Goal: Task Accomplishment & Management: Manage account settings

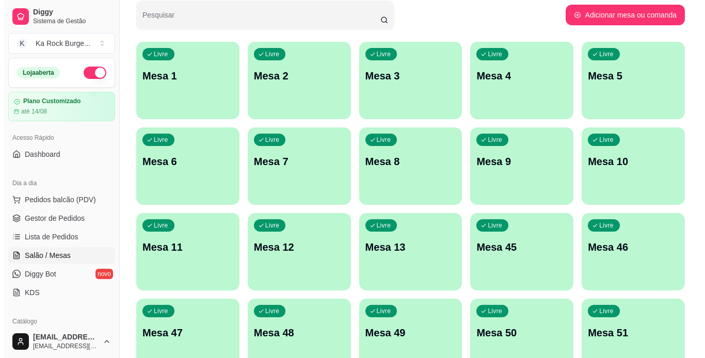
scroll to position [43, 0]
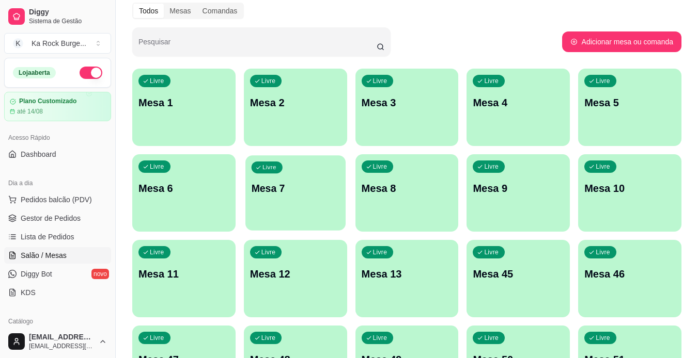
click at [259, 204] on div "Livre Mesa 7" at bounding box center [295, 186] width 100 height 63
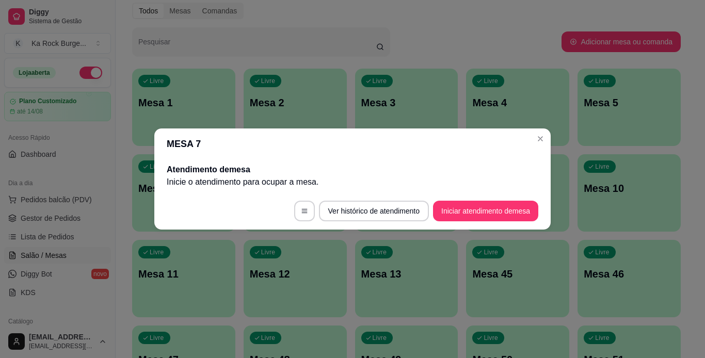
click at [451, 222] on footer "Ver histórico de atendimento Iniciar atendimento de mesa" at bounding box center [352, 211] width 397 height 37
click at [455, 216] on button "Iniciar atendimento de mesa" at bounding box center [485, 211] width 105 height 21
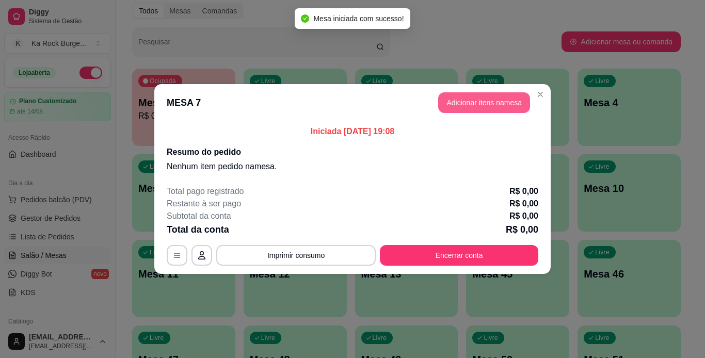
click at [461, 96] on button "Adicionar itens na mesa" at bounding box center [484, 102] width 92 height 21
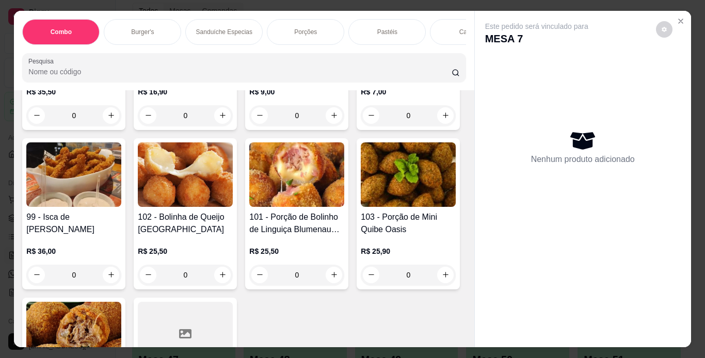
scroll to position [2117, 0]
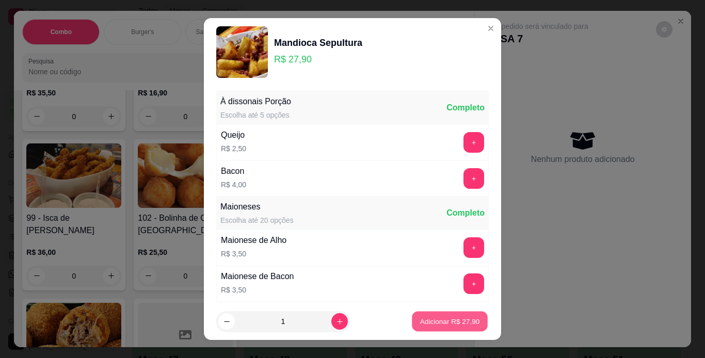
click at [429, 325] on p "Adicionar R$ 27,90" at bounding box center [450, 322] width 60 height 10
type input "1"
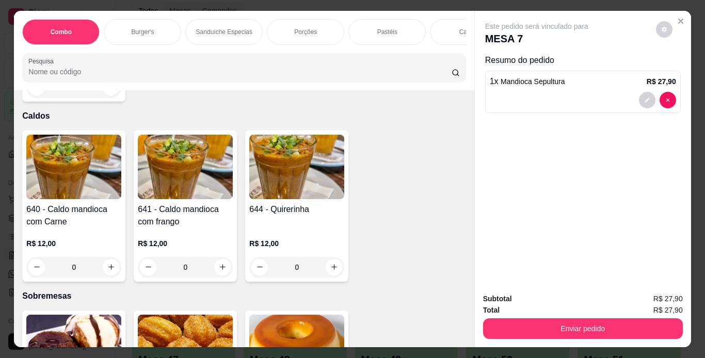
scroll to position [2840, 0]
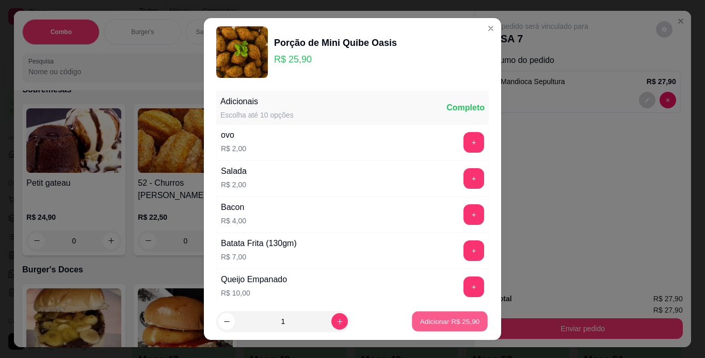
click at [430, 324] on p "Adicionar R$ 25,90" at bounding box center [450, 322] width 60 height 10
type input "1"
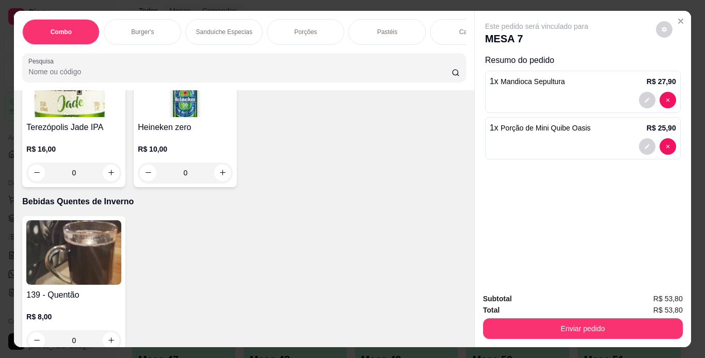
scroll to position [4234, 0]
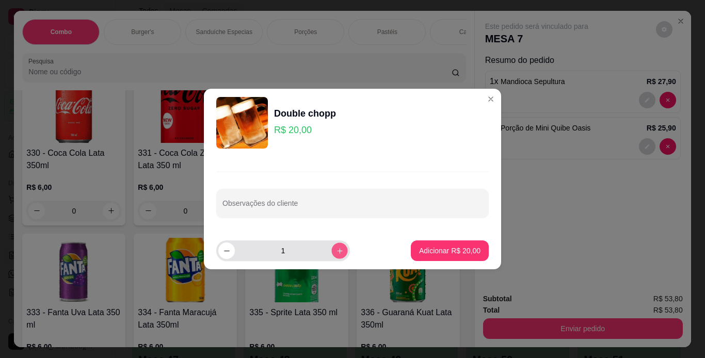
click at [336, 251] on icon "increase-product-quantity" at bounding box center [340, 251] width 8 height 8
type input "2"
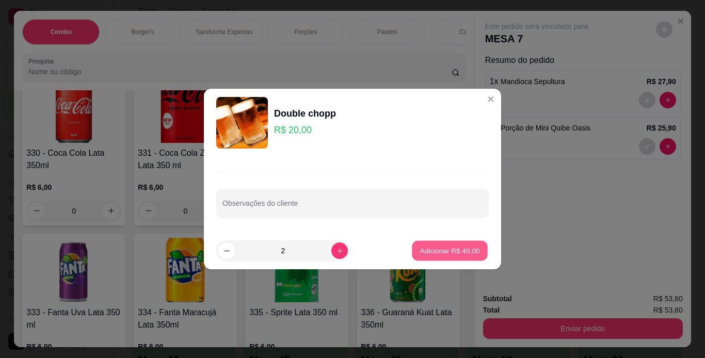
click at [428, 251] on p "Adicionar R$ 40,00" at bounding box center [450, 251] width 60 height 10
type input "2"
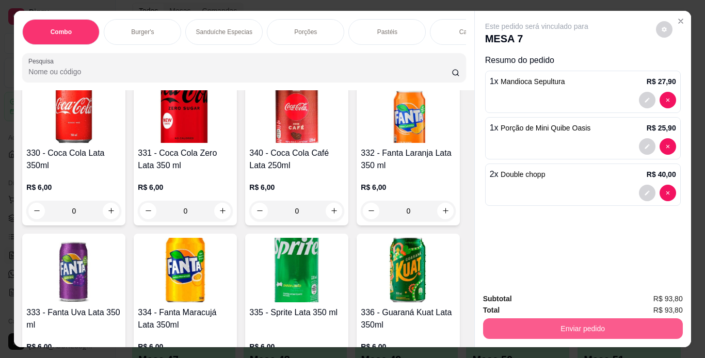
click at [495, 323] on button "Enviar pedido" at bounding box center [583, 329] width 200 height 21
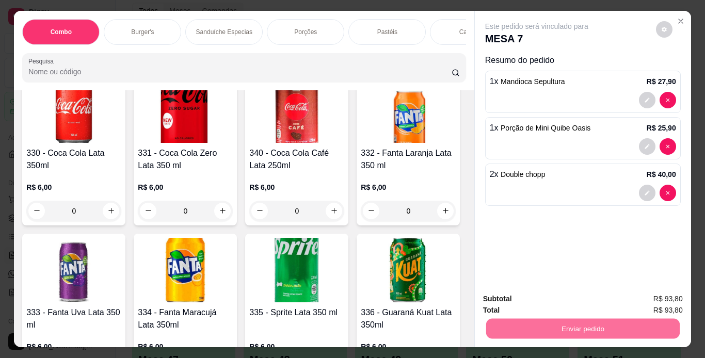
click at [504, 293] on button "Não registrar e enviar pedido" at bounding box center [548, 300] width 107 height 20
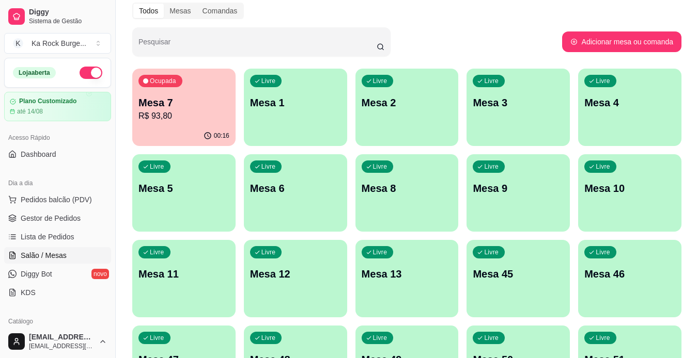
click at [207, 99] on p "Mesa 7" at bounding box center [183, 103] width 91 height 14
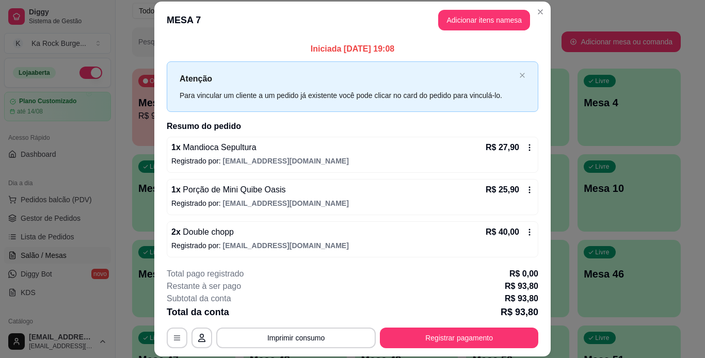
scroll to position [2, 0]
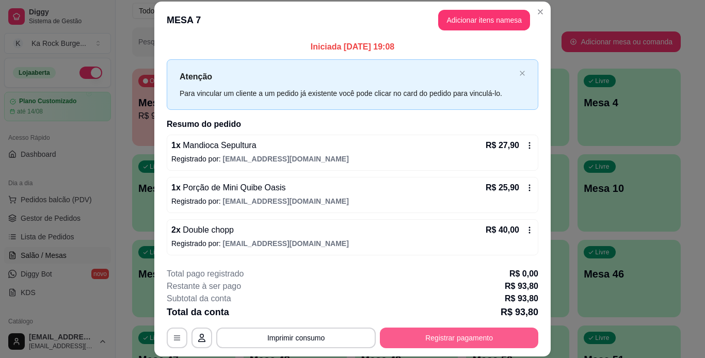
click at [502, 343] on button "Registrar pagamento" at bounding box center [459, 338] width 159 height 21
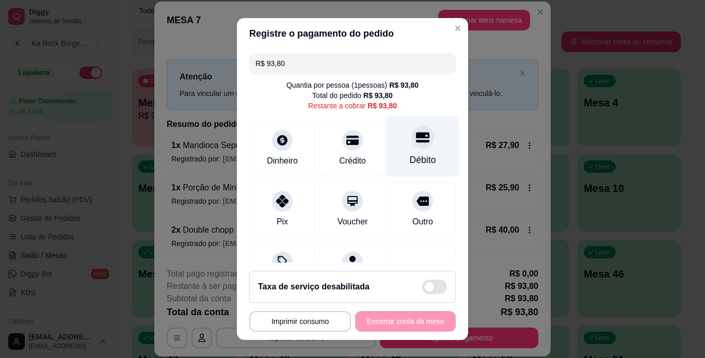
click at [412, 148] on div at bounding box center [423, 137] width 23 height 23
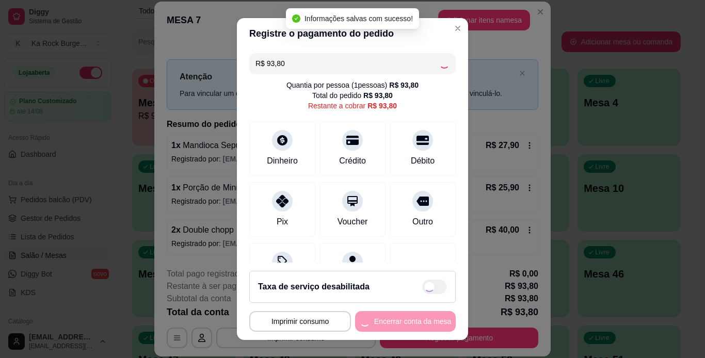
type input "R$ 0,00"
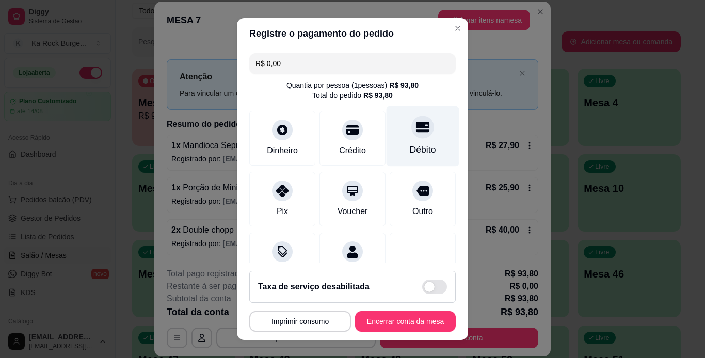
click at [418, 135] on div "Débito" at bounding box center [423, 136] width 73 height 60
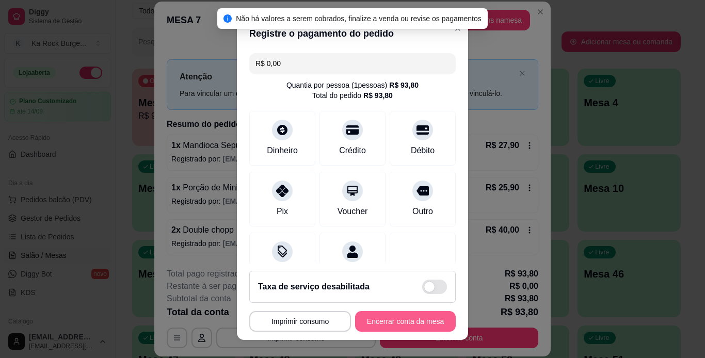
click at [427, 319] on button "Encerrar conta da mesa" at bounding box center [405, 321] width 101 height 21
click at [427, 319] on div "**********" at bounding box center [352, 321] width 207 height 21
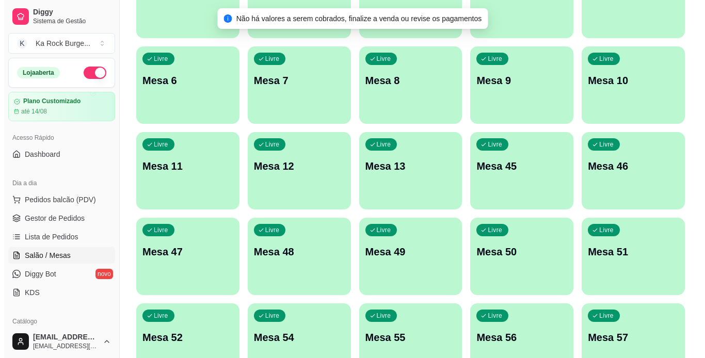
scroll to position [301, 0]
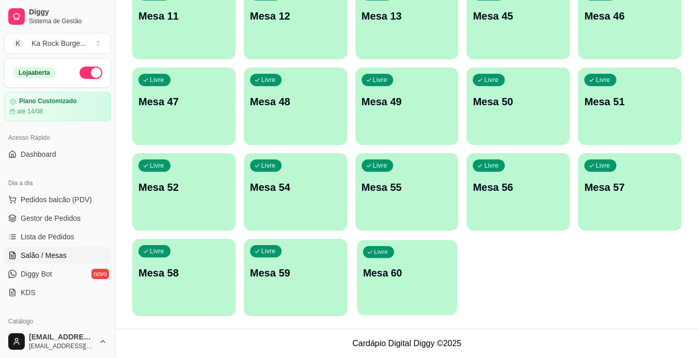
click at [446, 282] on div "Livre Mesa 60" at bounding box center [407, 271] width 100 height 63
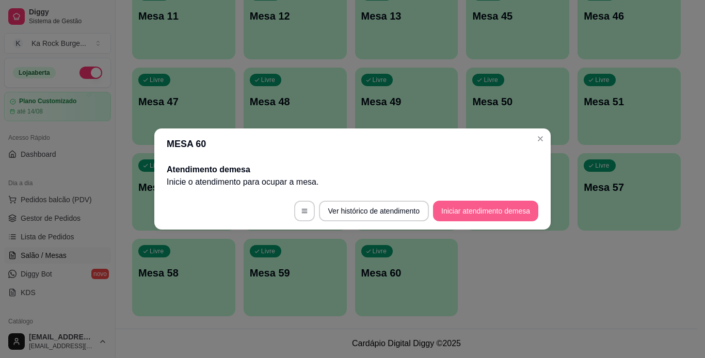
click at [485, 206] on button "Iniciar atendimento de mesa" at bounding box center [485, 211] width 105 height 21
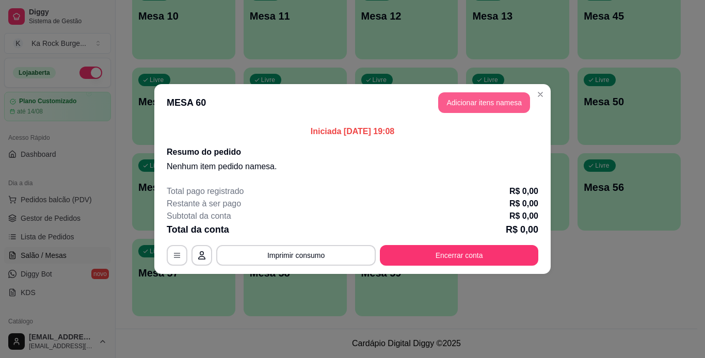
click at [473, 99] on button "Adicionar itens na mesa" at bounding box center [484, 102] width 92 height 21
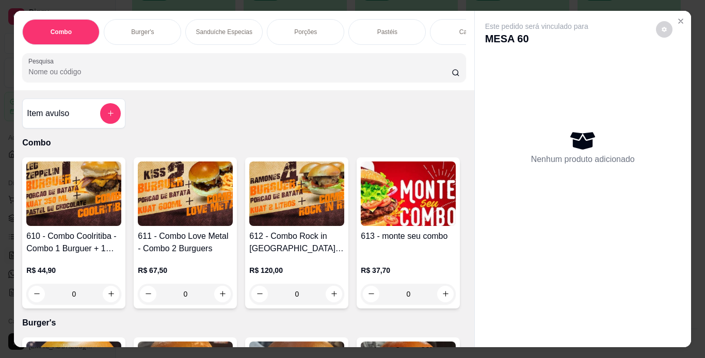
click at [281, 29] on div "Porções" at bounding box center [305, 32] width 77 height 26
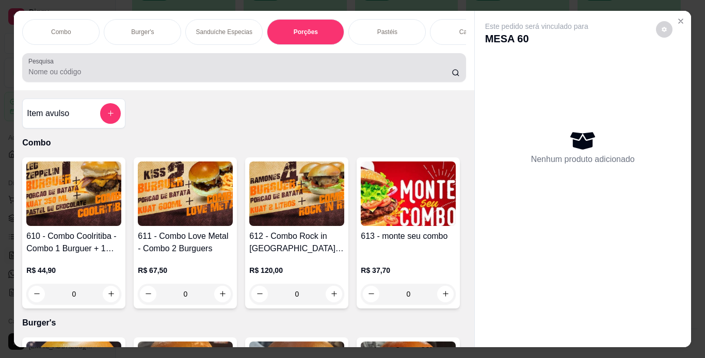
scroll to position [26, 0]
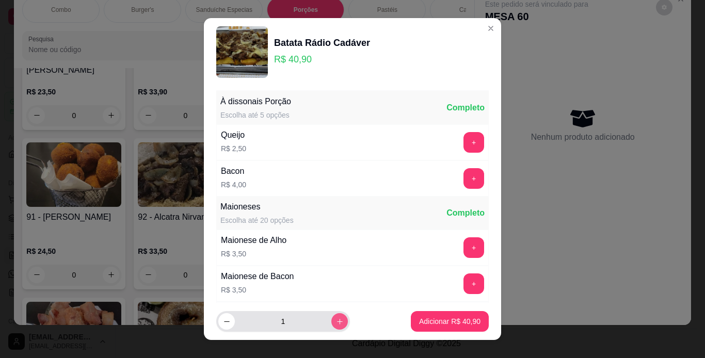
click at [336, 324] on icon "increase-product-quantity" at bounding box center [340, 322] width 8 height 8
type input "2"
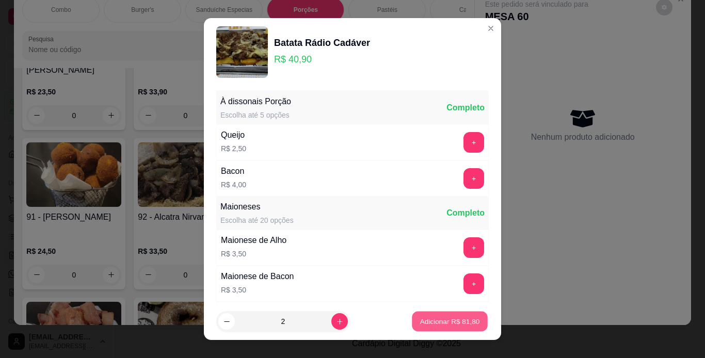
click at [451, 324] on p "Adicionar R$ 81,80" at bounding box center [450, 322] width 60 height 10
type input "2"
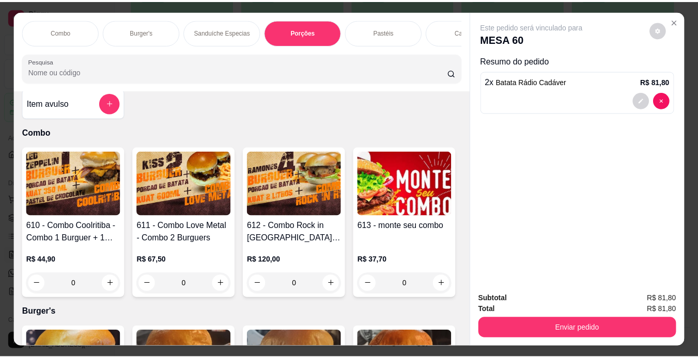
scroll to position [0, 0]
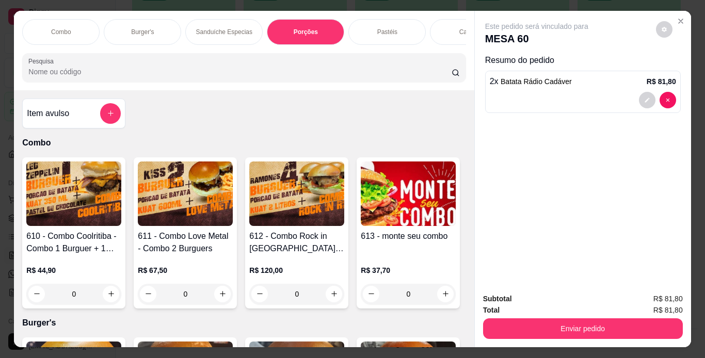
click at [109, 113] on icon "add-separate-item" at bounding box center [111, 113] width 8 height 8
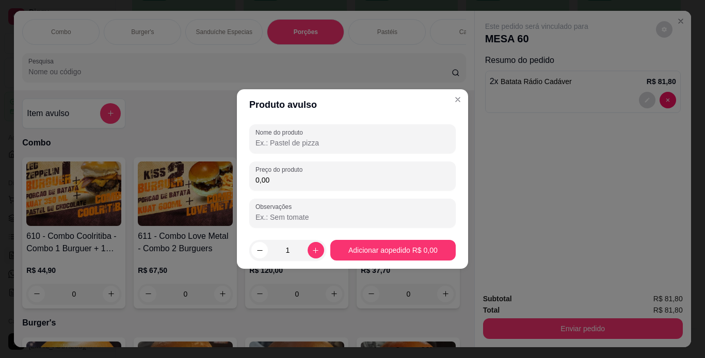
click at [277, 139] on input "Nome do produto" at bounding box center [353, 143] width 194 height 10
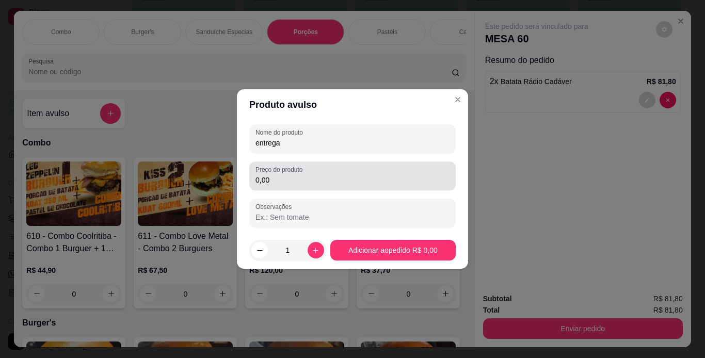
type input "entrega"
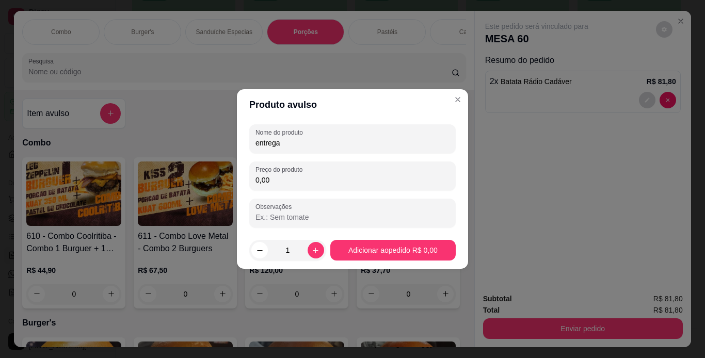
click at [310, 177] on input "0,00" at bounding box center [353, 180] width 194 height 10
type input "2,00"
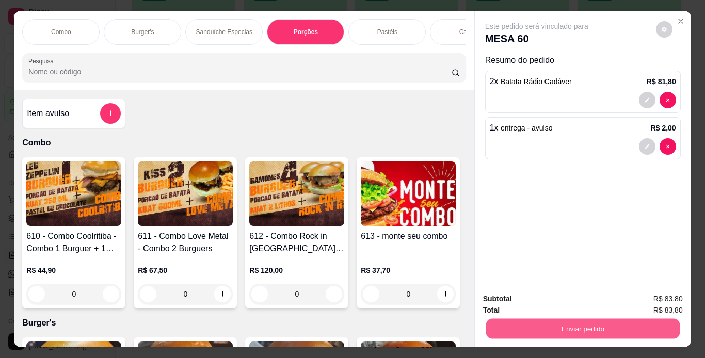
click at [542, 319] on button "Enviar pedido" at bounding box center [583, 329] width 194 height 20
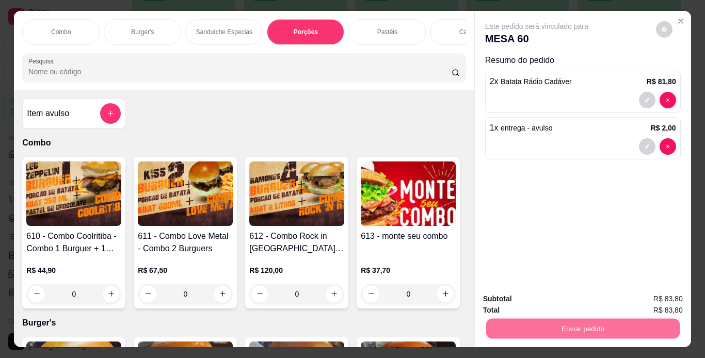
click at [546, 298] on button "Não registrar e enviar pedido" at bounding box center [549, 299] width 104 height 19
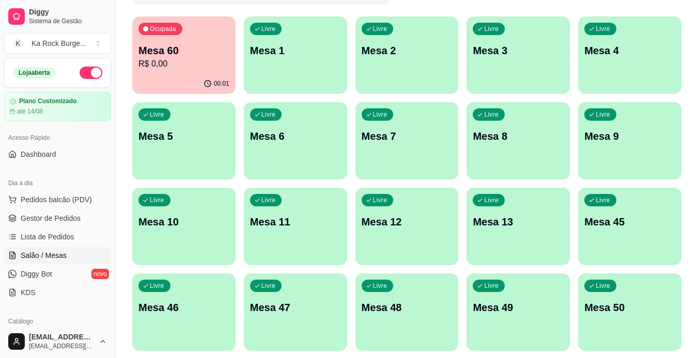
scroll to position [43, 0]
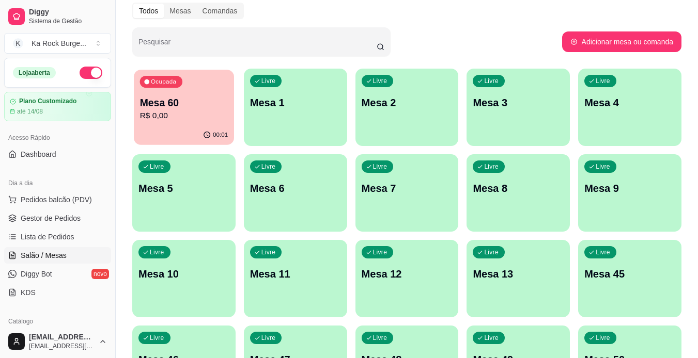
click at [158, 97] on p "Mesa 60" at bounding box center [184, 103] width 88 height 14
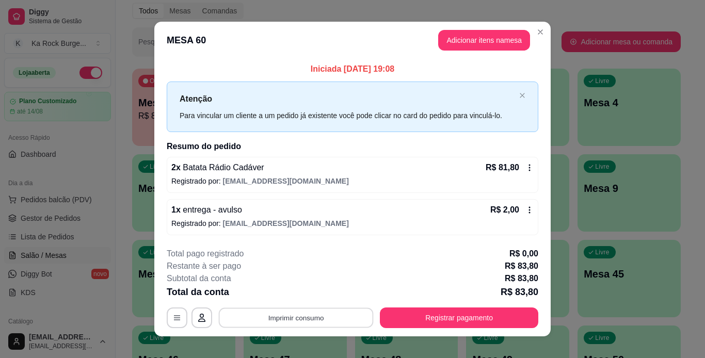
click at [341, 324] on button "Imprimir consumo" at bounding box center [296, 318] width 155 height 20
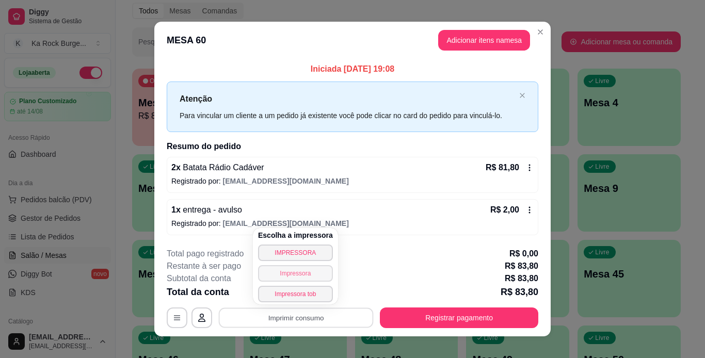
click at [299, 273] on button "Impressora" at bounding box center [295, 273] width 75 height 17
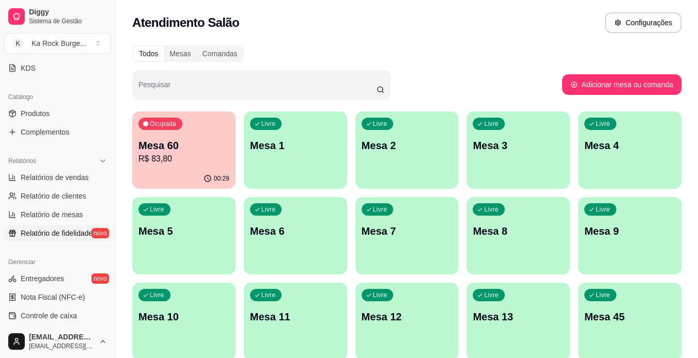
scroll to position [155, 0]
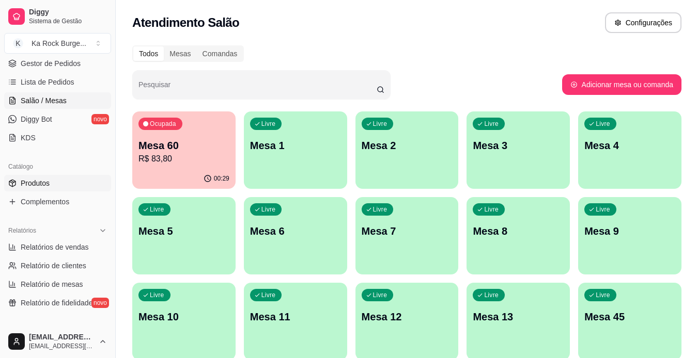
click at [51, 182] on link "Produtos" at bounding box center [57, 183] width 107 height 17
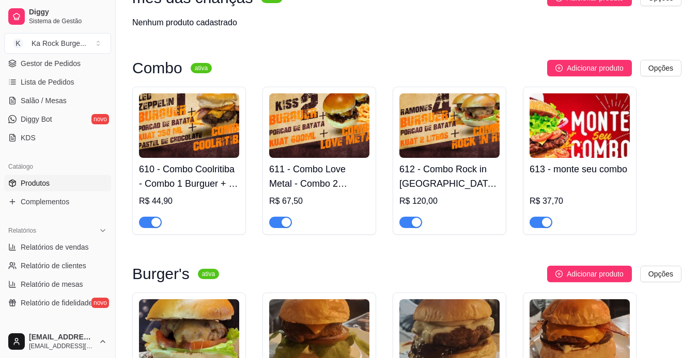
scroll to position [310, 0]
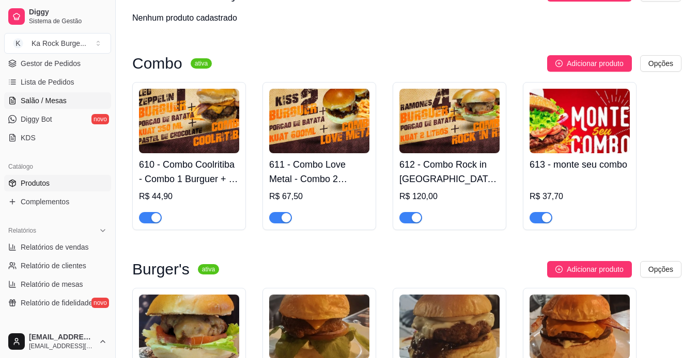
click at [38, 104] on span "Salão / Mesas" at bounding box center [44, 101] width 46 height 10
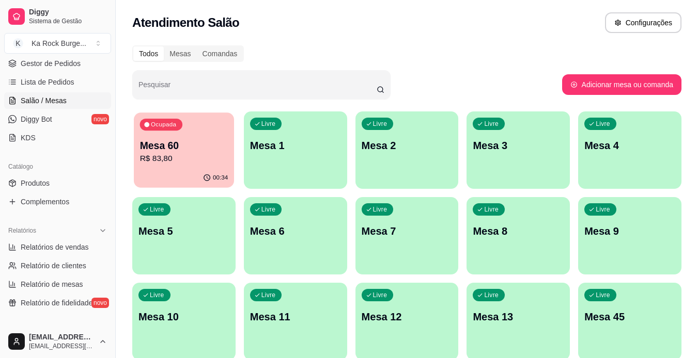
click at [206, 157] on p "R$ 83,80" at bounding box center [184, 159] width 88 height 12
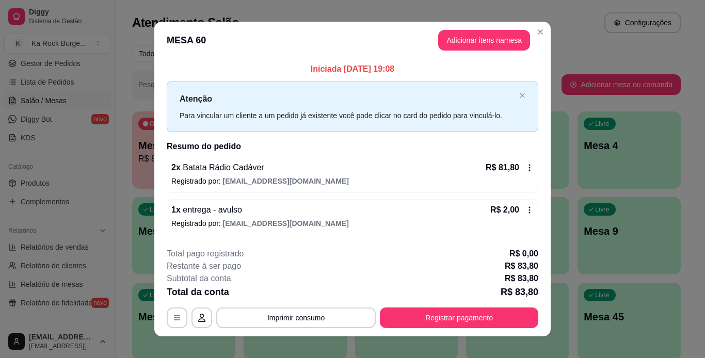
click at [545, 285] on footer "**********" at bounding box center [352, 288] width 397 height 97
click at [442, 323] on button "Registrar pagamento" at bounding box center [459, 318] width 159 height 21
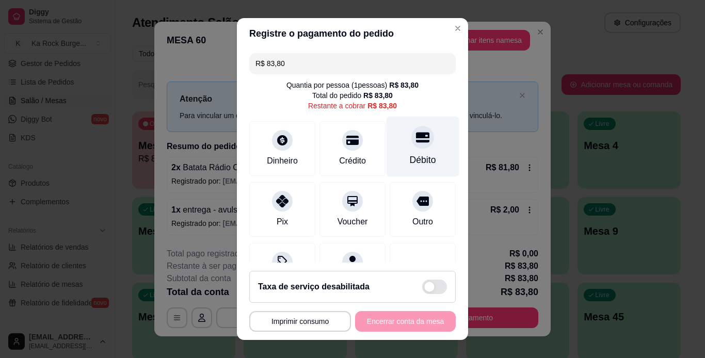
click at [387, 150] on div "Débito" at bounding box center [423, 146] width 73 height 60
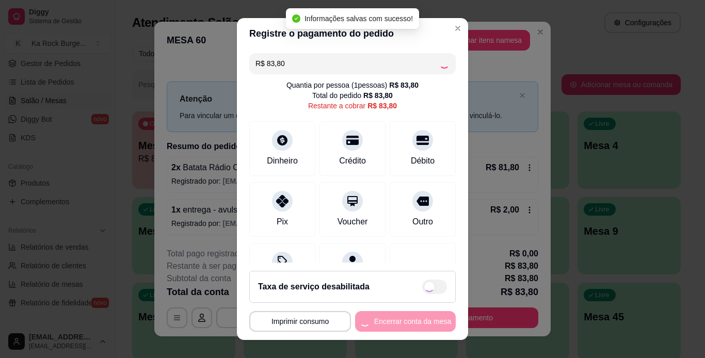
type input "R$ 0,00"
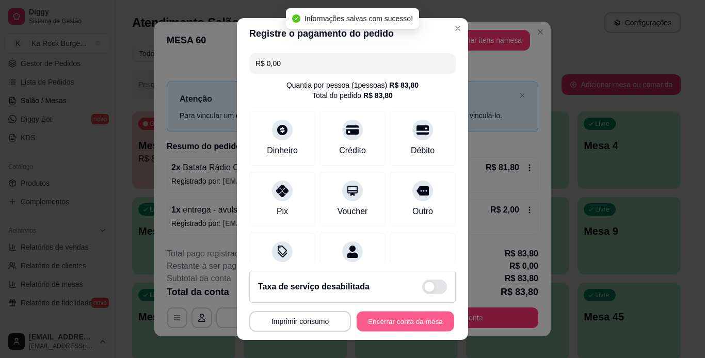
click at [408, 326] on button "Encerrar conta da mesa" at bounding box center [406, 322] width 98 height 20
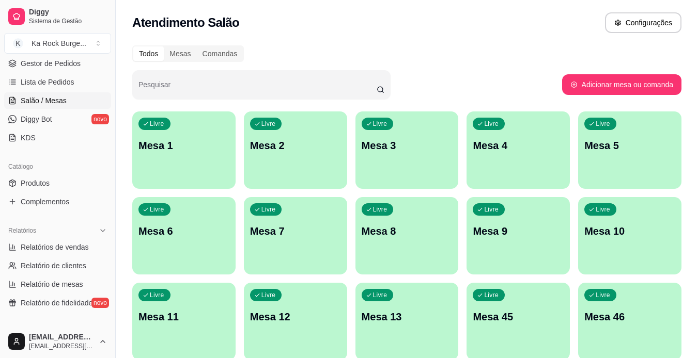
click at [224, 250] on div "Livre Mesa 6" at bounding box center [183, 229] width 103 height 65
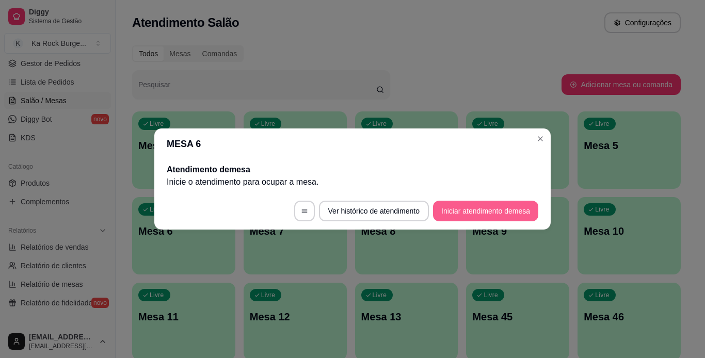
click at [498, 202] on button "Iniciar atendimento de mesa" at bounding box center [485, 211] width 105 height 21
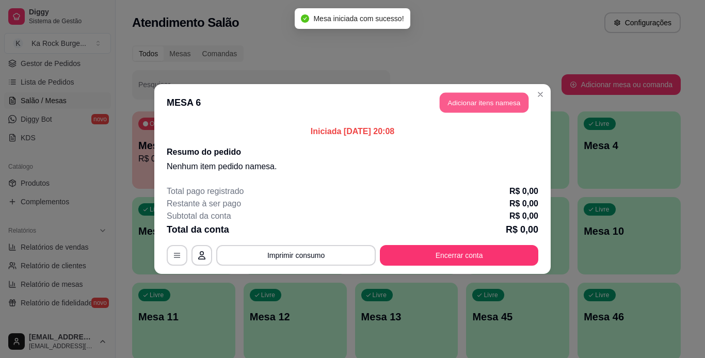
click at [475, 104] on button "Adicionar itens na mesa" at bounding box center [484, 103] width 89 height 20
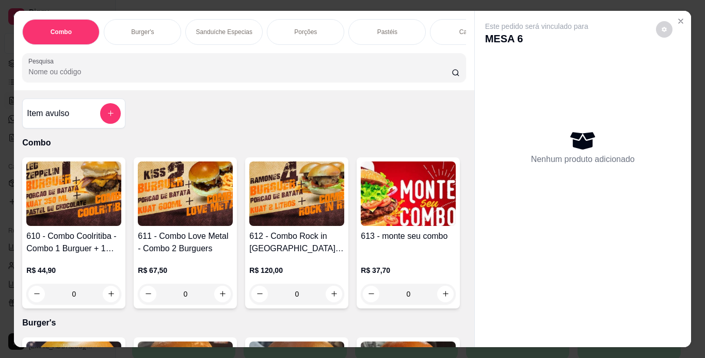
scroll to position [361, 0]
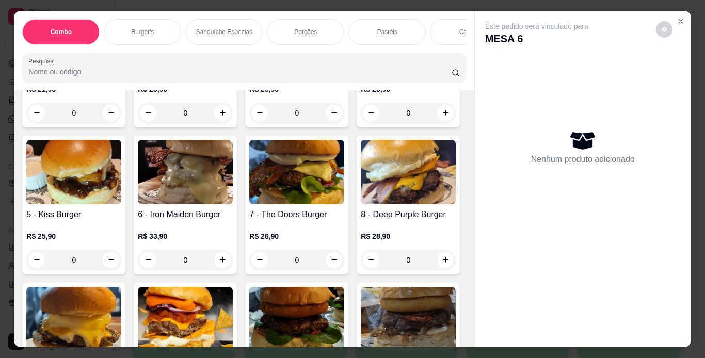
click at [96, 123] on div "0" at bounding box center [73, 113] width 95 height 21
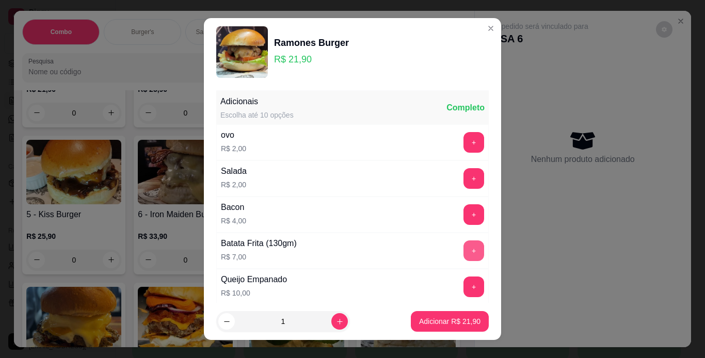
click at [464, 245] on button "+" at bounding box center [474, 251] width 21 height 21
click at [434, 319] on p "Adicionar R$ 28,90" at bounding box center [449, 322] width 61 height 10
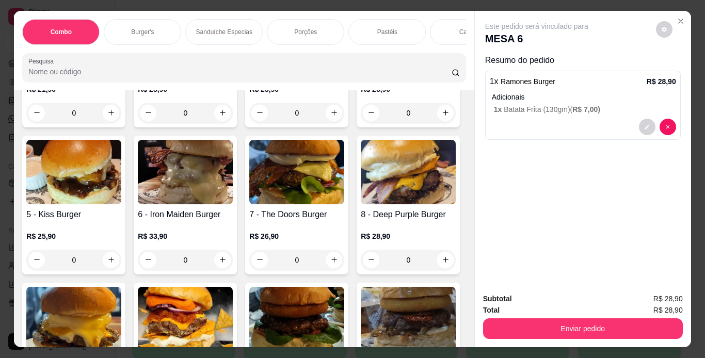
click at [204, 94] on p "R$ 25,90" at bounding box center [185, 89] width 95 height 10
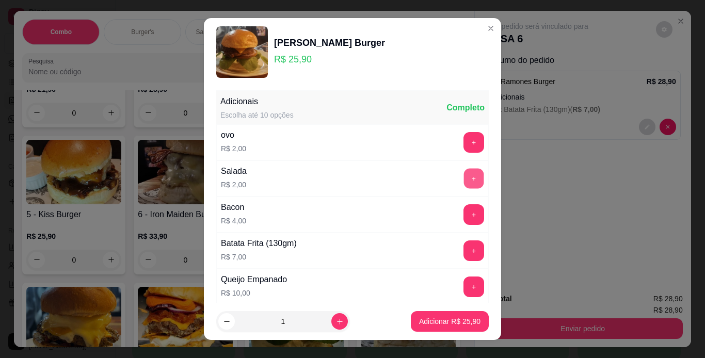
click at [464, 179] on button "+" at bounding box center [474, 178] width 20 height 20
click at [464, 254] on button "+" at bounding box center [474, 251] width 21 height 21
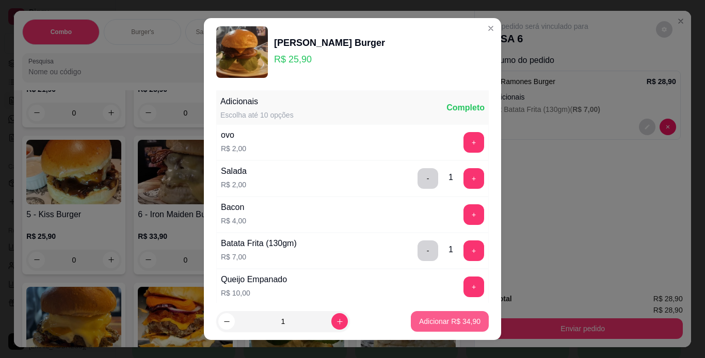
click at [445, 314] on button "Adicionar R$ 34,90" at bounding box center [450, 321] width 78 height 21
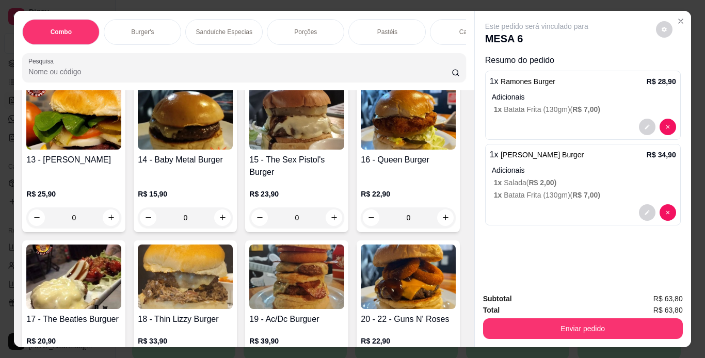
scroll to position [1084, 0]
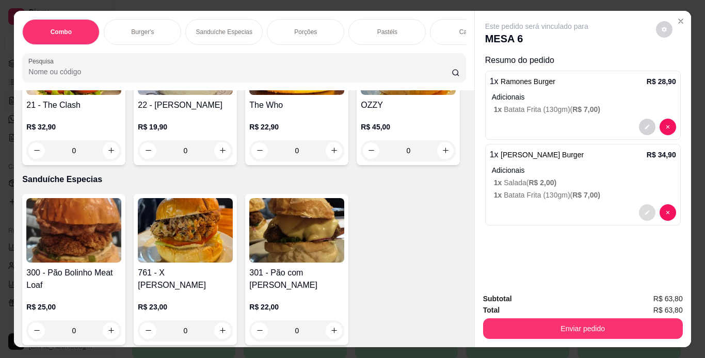
click at [639, 211] on button "decrease-product-quantity" at bounding box center [647, 212] width 17 height 17
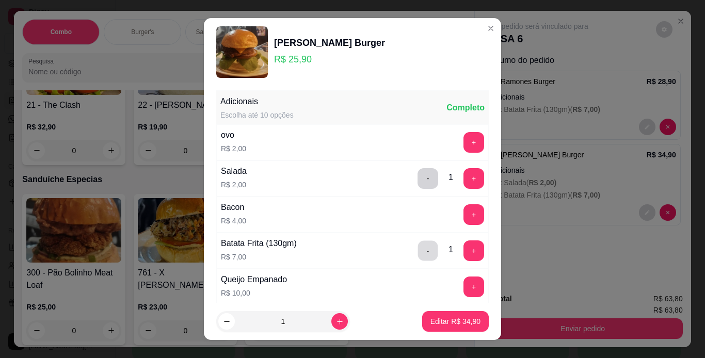
click at [418, 256] on button "-" at bounding box center [428, 251] width 20 height 20
click at [445, 318] on p "Editar R$ 27,90" at bounding box center [456, 322] width 50 height 10
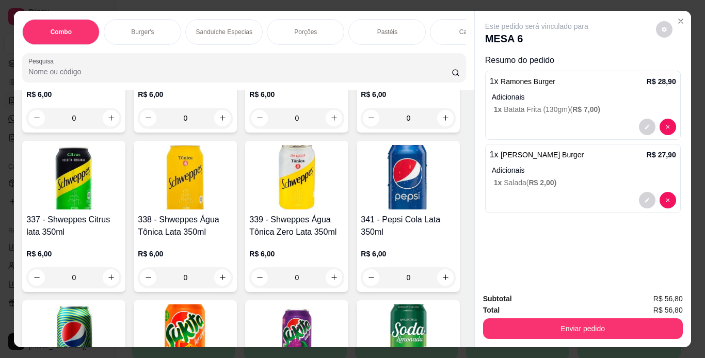
scroll to position [4389, 0]
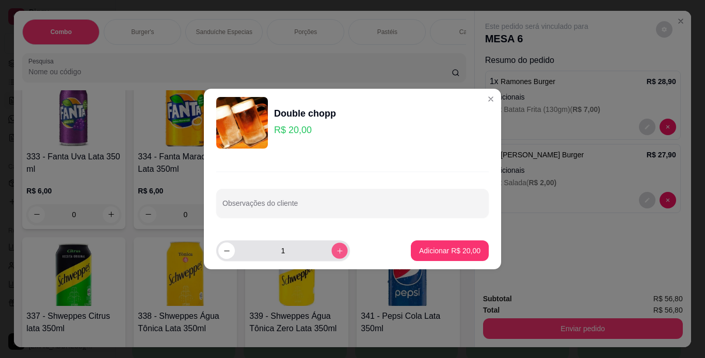
click at [336, 250] on icon "increase-product-quantity" at bounding box center [340, 251] width 8 height 8
type input "2"
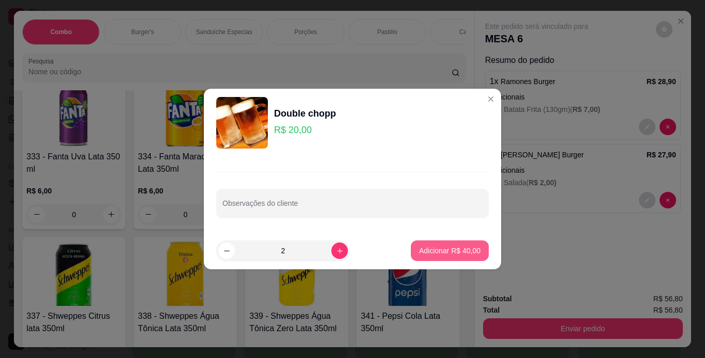
click at [411, 251] on button "Adicionar R$ 40,00" at bounding box center [450, 251] width 78 height 21
type input "2"
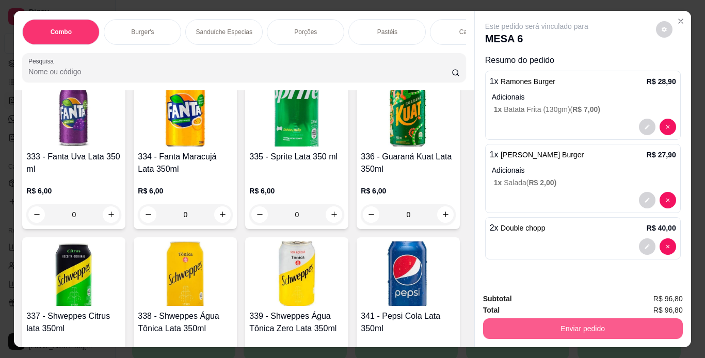
click at [499, 324] on button "Enviar pedido" at bounding box center [583, 329] width 200 height 21
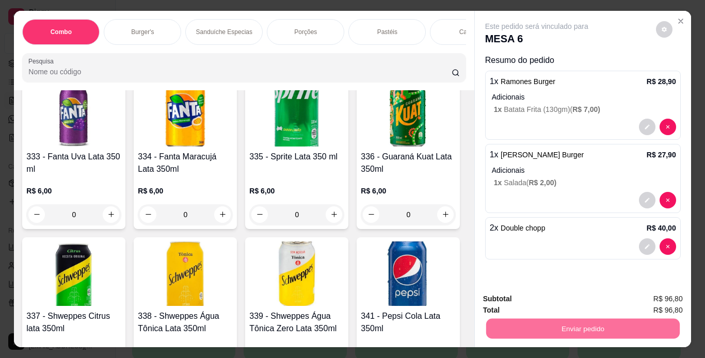
click at [523, 298] on button "Não registrar e enviar pedido" at bounding box center [549, 299] width 104 height 19
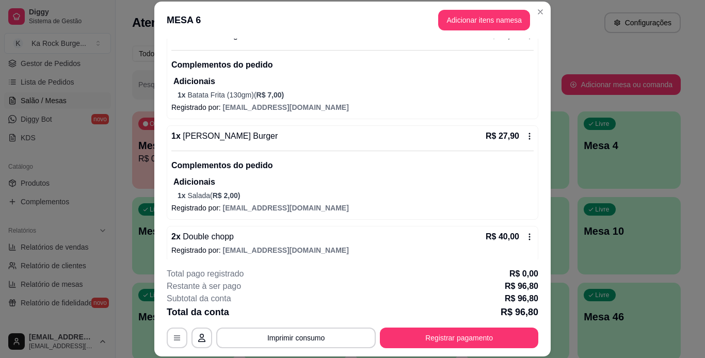
scroll to position [119, 0]
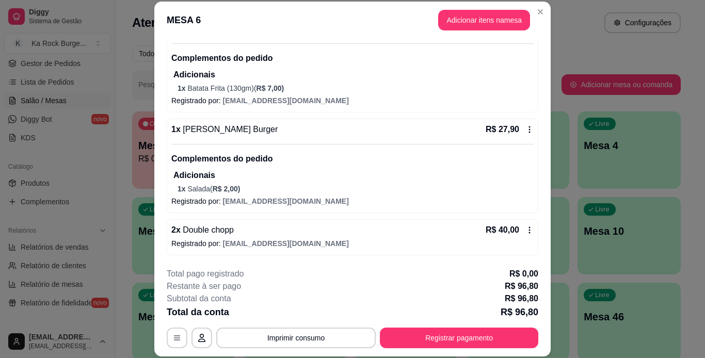
click at [544, 290] on footer "**********" at bounding box center [352, 308] width 397 height 97
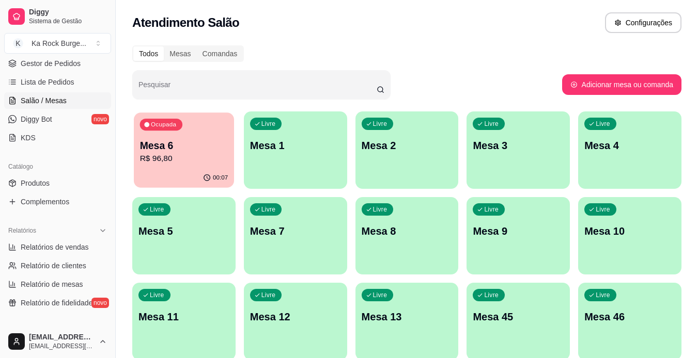
click at [185, 148] on p "Mesa 6" at bounding box center [184, 146] width 88 height 14
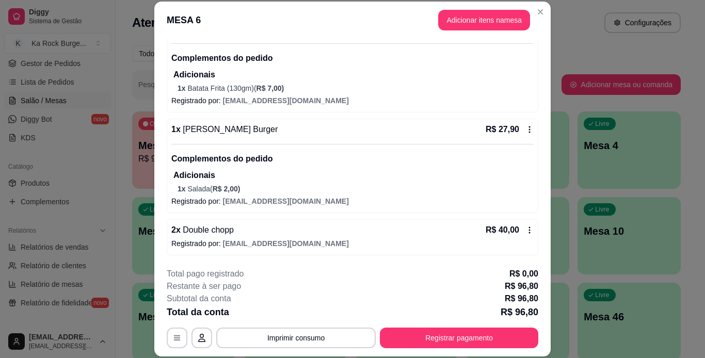
scroll to position [31, 0]
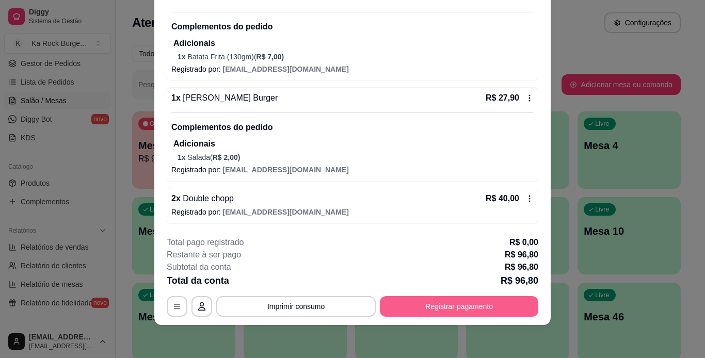
click at [447, 308] on button "Registrar pagamento" at bounding box center [459, 306] width 159 height 21
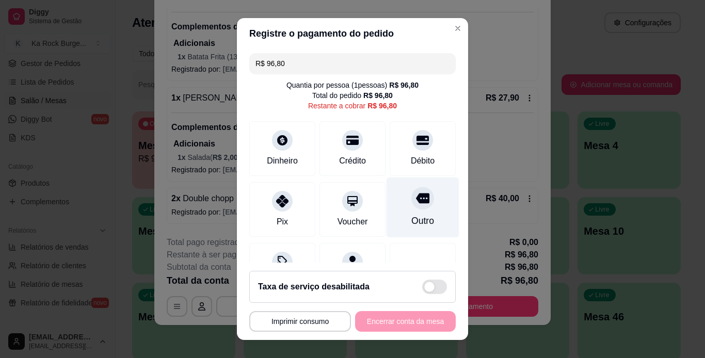
drag, startPoint x: 421, startPoint y: 161, endPoint x: 425, endPoint y: 230, distance: 69.8
click at [421, 160] on div "Débito" at bounding box center [423, 148] width 66 height 55
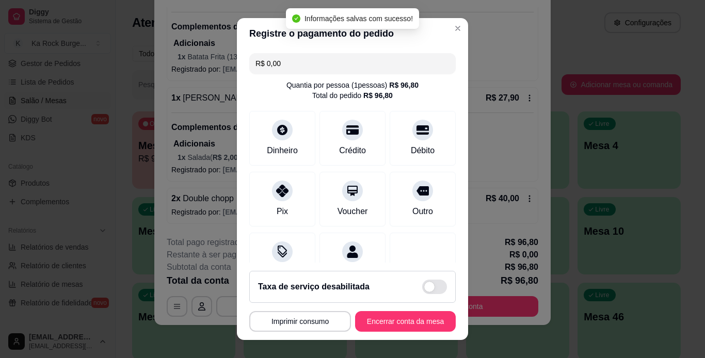
type input "R$ 0,00"
click at [402, 321] on button "Encerrar conta da mesa" at bounding box center [405, 321] width 101 height 21
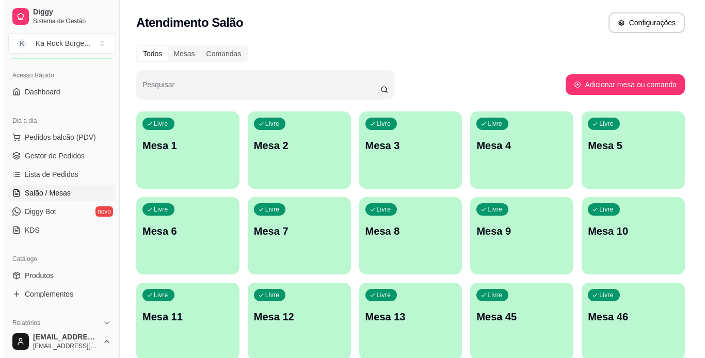
scroll to position [52, 0]
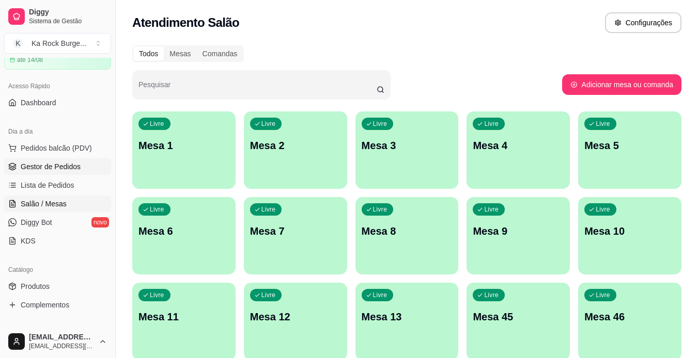
click at [42, 171] on link "Gestor de Pedidos" at bounding box center [57, 167] width 107 height 17
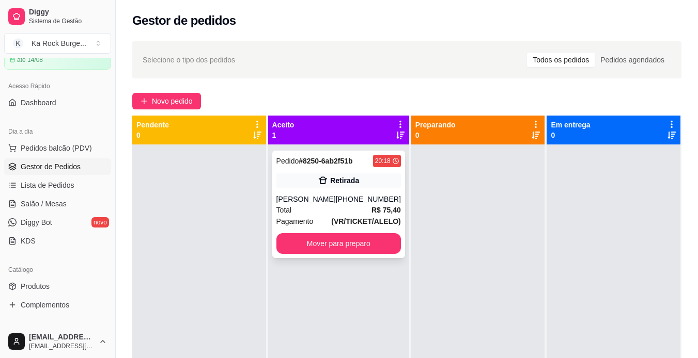
click at [337, 210] on div "Total R$ 75,40" at bounding box center [338, 209] width 124 height 11
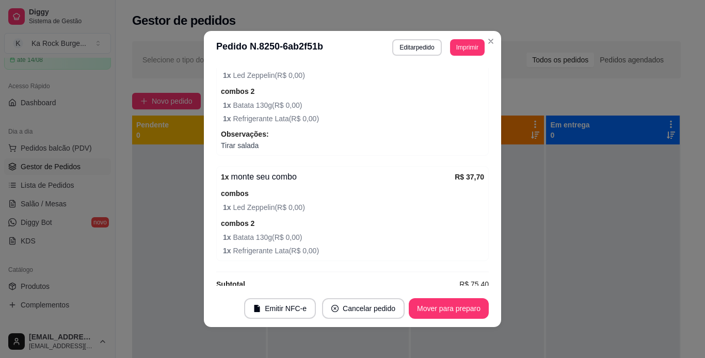
scroll to position [308, 0]
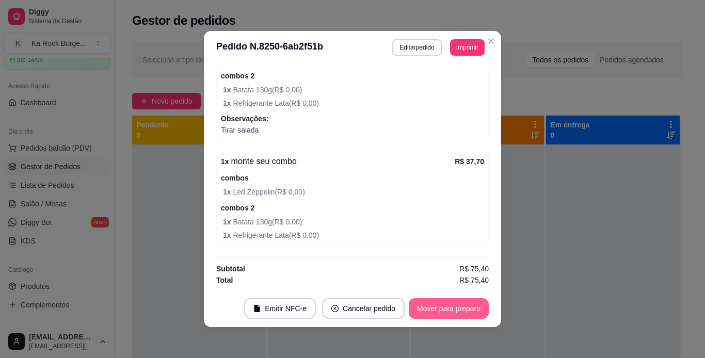
click at [457, 309] on button "Mover para preparo" at bounding box center [449, 308] width 80 height 21
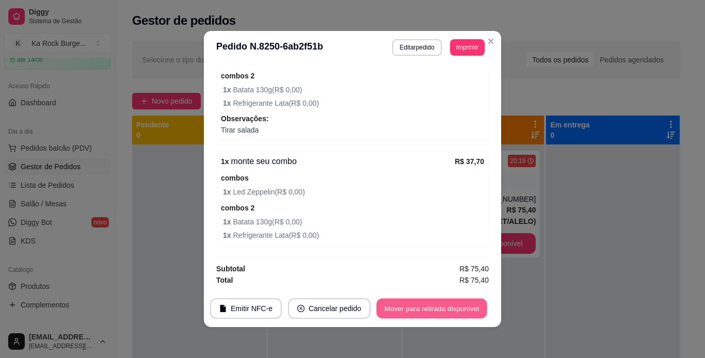
click at [469, 310] on button "Mover para retirada disponível" at bounding box center [431, 309] width 111 height 20
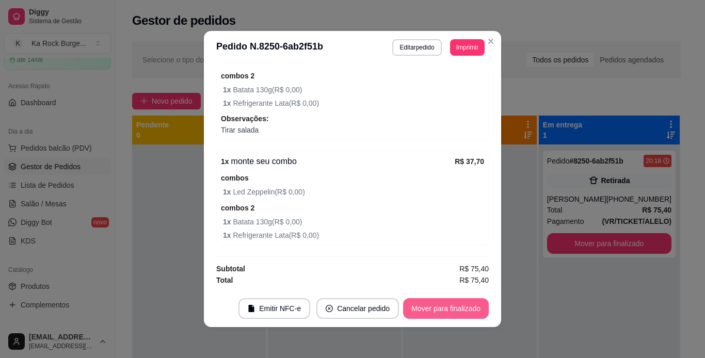
click at [470, 310] on button "Mover para finalizado" at bounding box center [446, 308] width 86 height 21
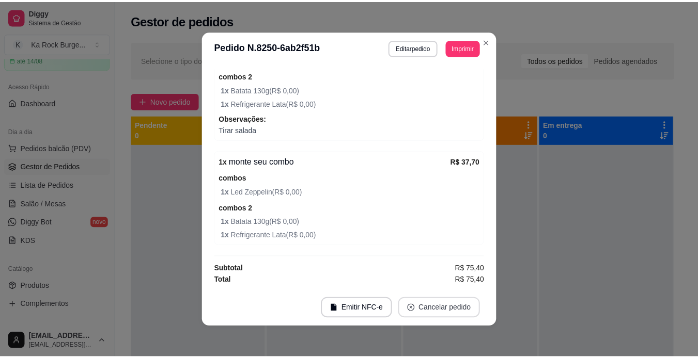
scroll to position [285, 0]
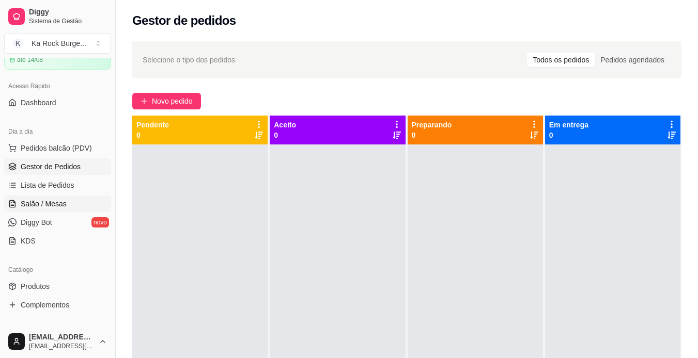
click at [52, 209] on span "Salão / Mesas" at bounding box center [44, 204] width 46 height 10
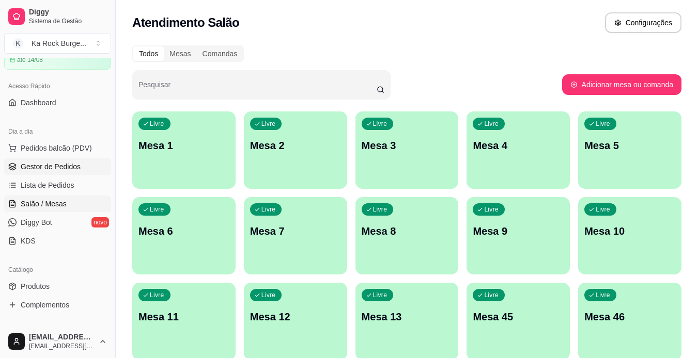
click at [62, 168] on span "Gestor de Pedidos" at bounding box center [51, 167] width 60 height 10
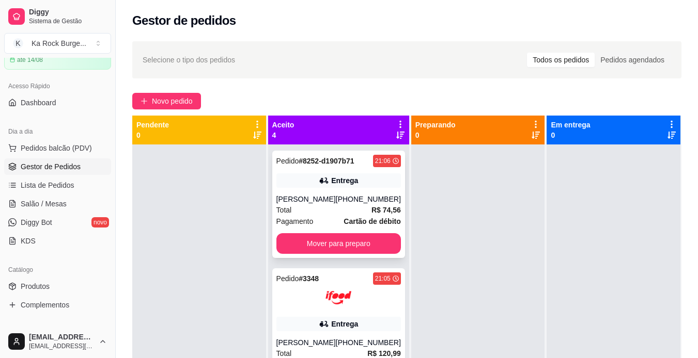
click at [343, 190] on div "Pedido # 8252-d1907b71 21:06 Entrega [PERSON_NAME] [PHONE_NUMBER] Total R$ 74,5…" at bounding box center [338, 204] width 133 height 107
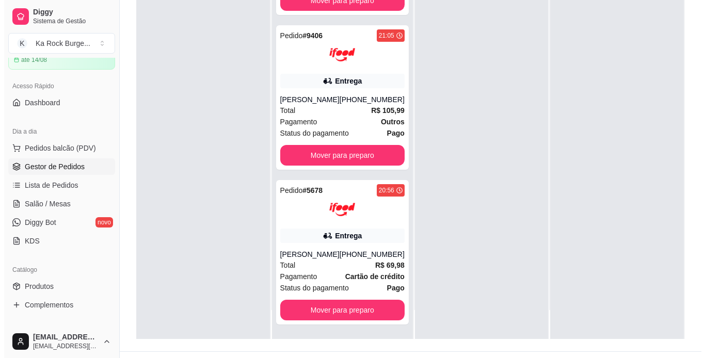
scroll to position [155, 0]
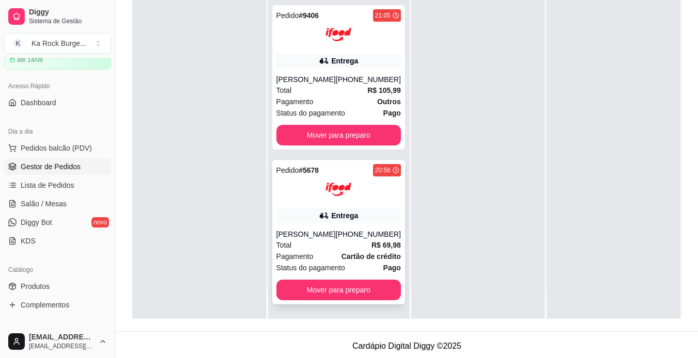
click at [337, 207] on div "Pedido # 5678 20:56 Entrega [PERSON_NAME] [PHONE_NUMBER] Total R$ 69,98 Pagamen…" at bounding box center [338, 232] width 133 height 145
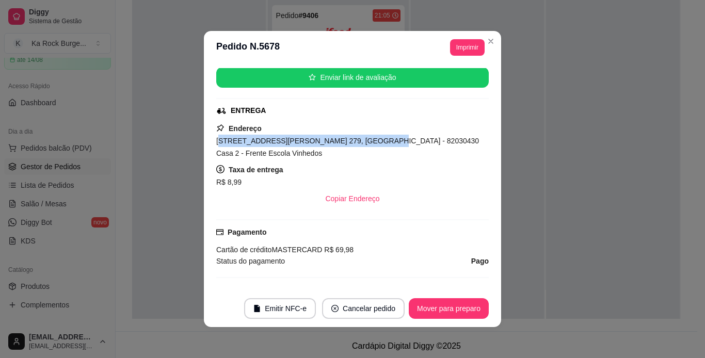
drag, startPoint x: 353, startPoint y: 142, endPoint x: 216, endPoint y: 141, distance: 136.8
click at [216, 141] on span "[STREET_ADDRESS][PERSON_NAME] 279, [GEOGRAPHIC_DATA] - 82030430 Casa 2 - Frente…" at bounding box center [347, 147] width 263 height 21
click at [216, 135] on div "[STREET_ADDRESS][PERSON_NAME] 279, [GEOGRAPHIC_DATA] - 82030430 Casa 2 - Frente…" at bounding box center [352, 147] width 273 height 25
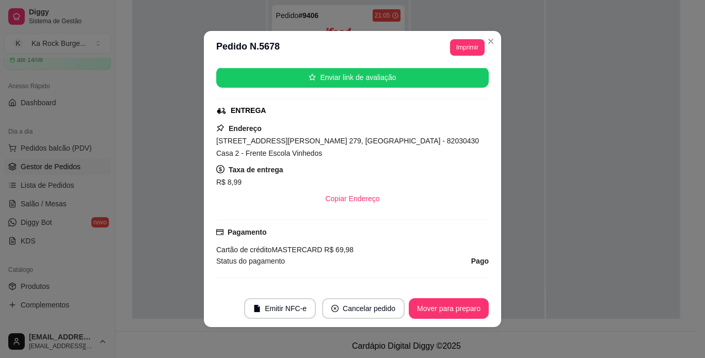
click at [216, 140] on span "[STREET_ADDRESS][PERSON_NAME] 279, [GEOGRAPHIC_DATA] - 82030430 Casa 2 - Frente…" at bounding box center [347, 147] width 263 height 21
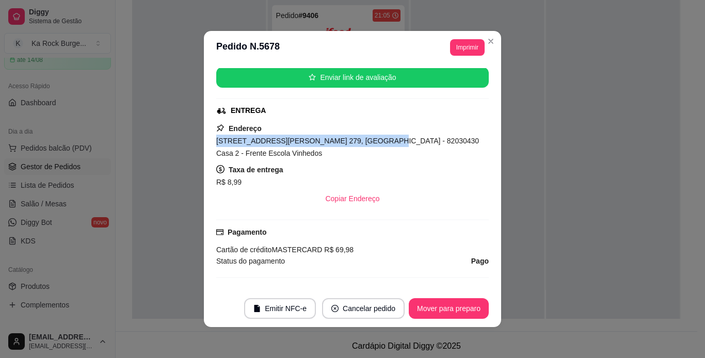
drag, startPoint x: 213, startPoint y: 140, endPoint x: 352, endPoint y: 142, distance: 138.9
click at [352, 142] on span "[STREET_ADDRESS][PERSON_NAME] 279, [GEOGRAPHIC_DATA] - 82030430 Casa 2 - Frente…" at bounding box center [347, 147] width 263 height 21
copy span "[STREET_ADDRESS][PERSON_NAME] 279, [GEOGRAPHIC_DATA]"
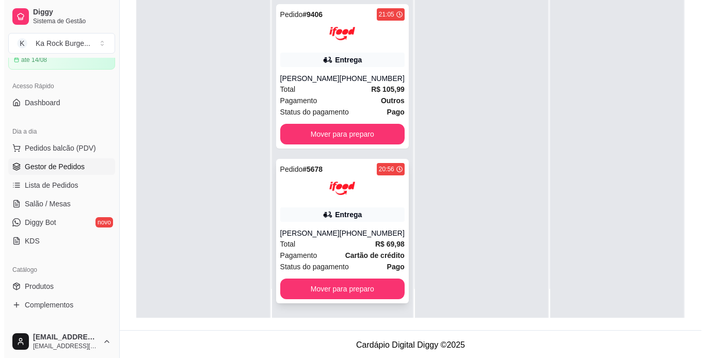
scroll to position [157, 0]
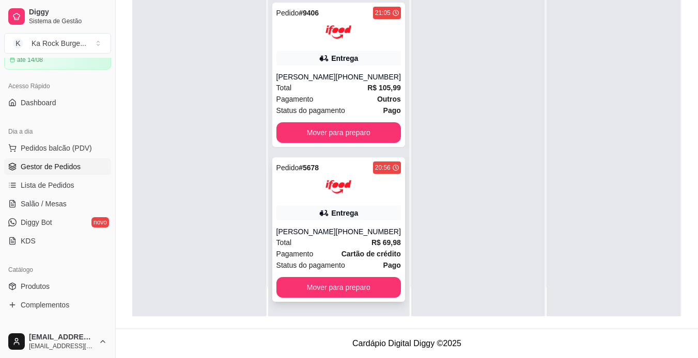
click at [343, 204] on div "Pedido # 5678 20:56 Entrega [PERSON_NAME] [PHONE_NUMBER] Total R$ 69,98 Pagamen…" at bounding box center [338, 229] width 133 height 145
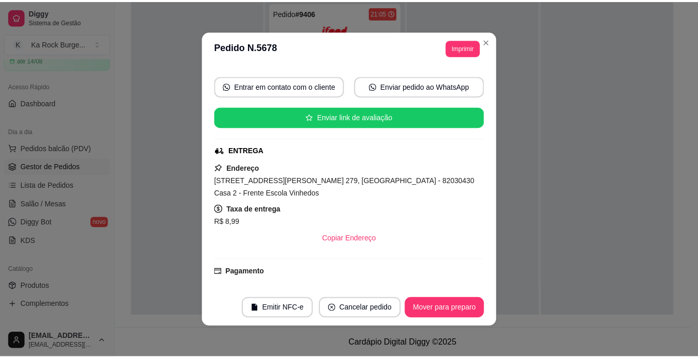
scroll to position [155, 0]
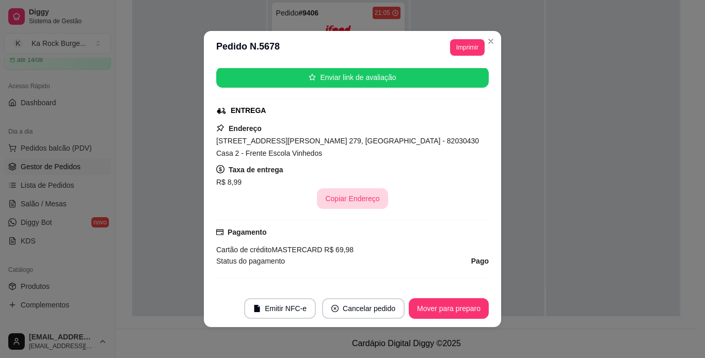
click at [350, 200] on button "Copiar Endereço" at bounding box center [352, 198] width 71 height 21
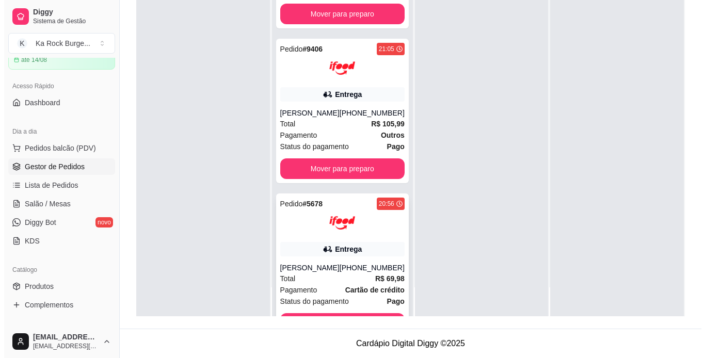
scroll to position [183, 0]
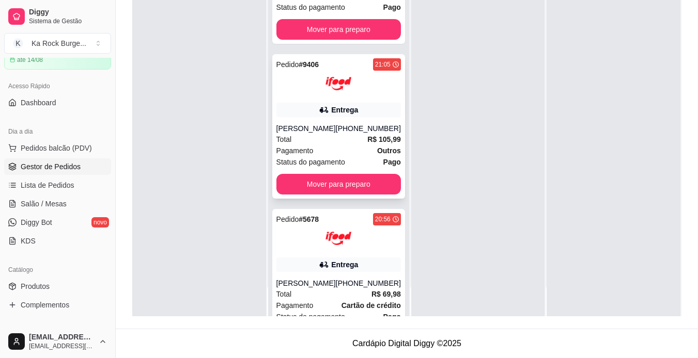
click at [321, 120] on div "Pedido # 9406 21:05 Entrega [PERSON_NAME] [PHONE_NUMBER] Total R$ 105,99 Pagame…" at bounding box center [338, 126] width 133 height 145
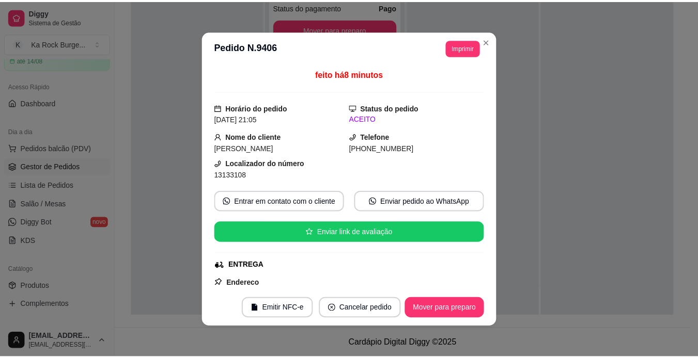
scroll to position [155, 0]
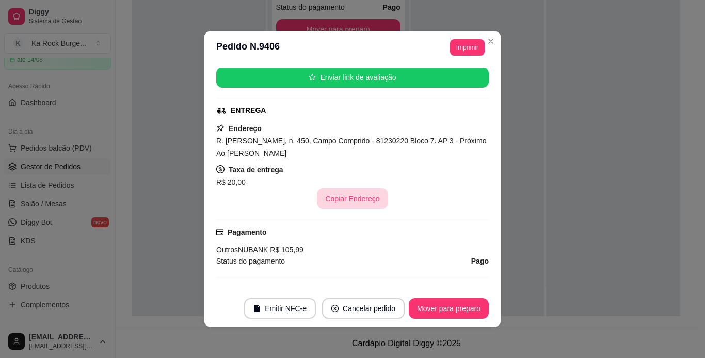
click at [344, 200] on button "Copiar Endereço" at bounding box center [352, 198] width 71 height 21
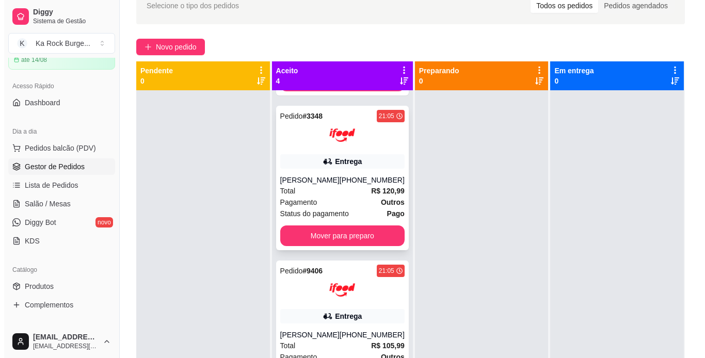
scroll to position [80, 0]
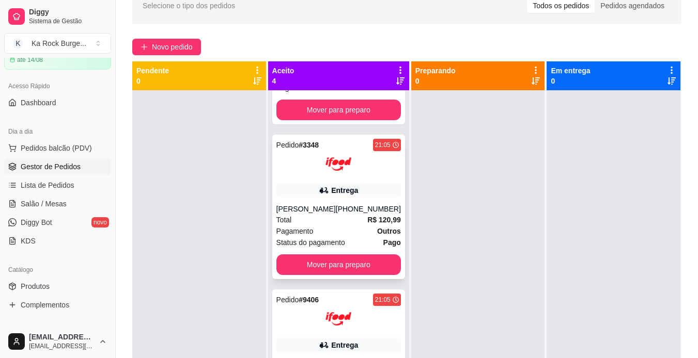
click at [340, 179] on div "Pedido # 3348 21:05 Entrega [PERSON_NAME] [PHONE_NUMBER] Total R$ 120,99 Pagame…" at bounding box center [338, 207] width 133 height 145
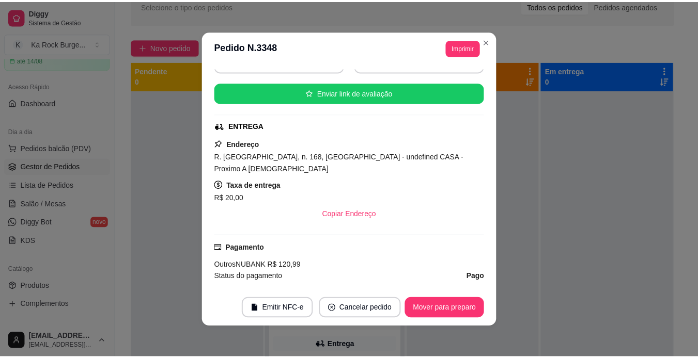
scroll to position [155, 0]
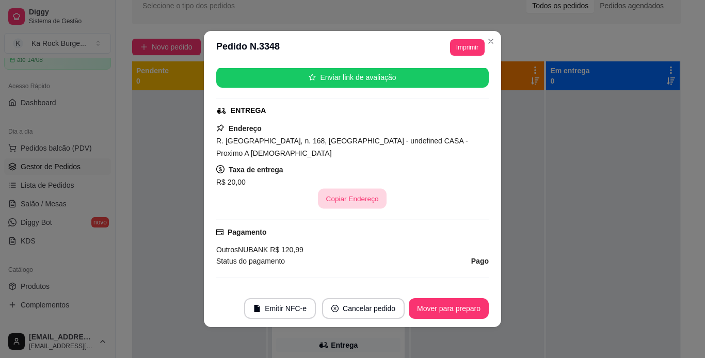
click at [351, 198] on button "Copiar Endereço" at bounding box center [353, 199] width 69 height 20
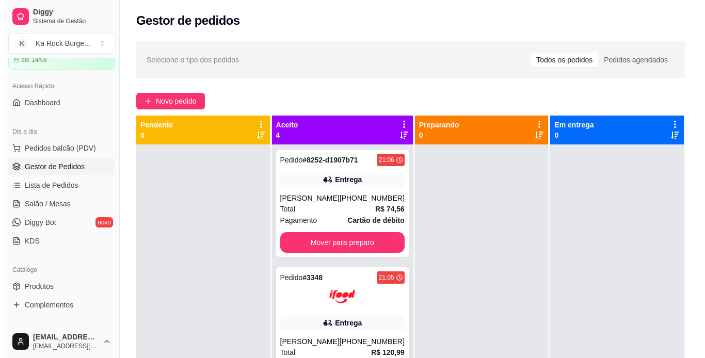
scroll to position [0, 0]
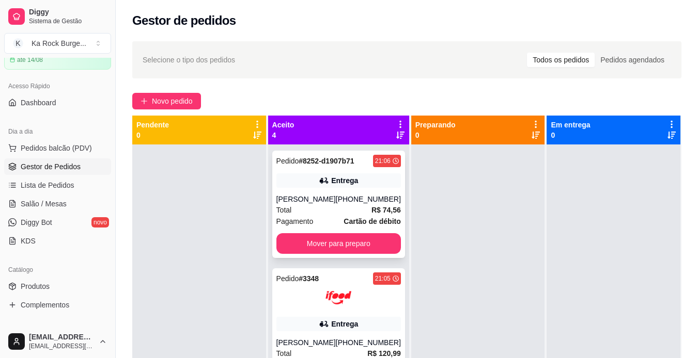
click at [354, 185] on div "Entrega" at bounding box center [338, 180] width 124 height 14
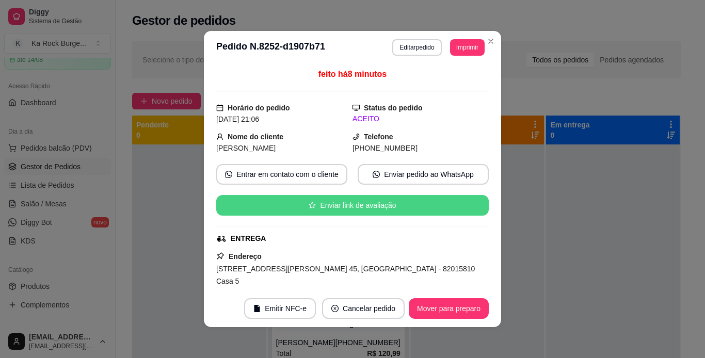
scroll to position [103, 0]
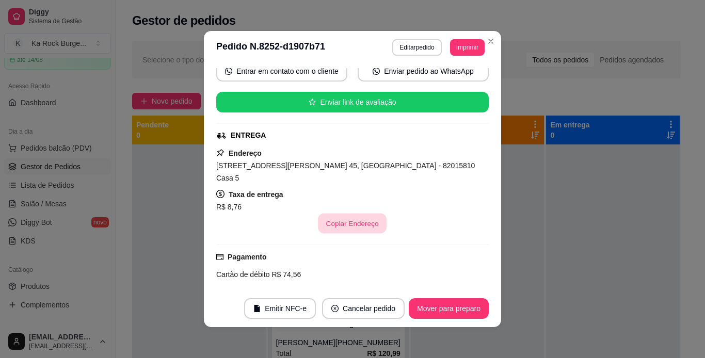
click at [351, 214] on button "Copiar Endereço" at bounding box center [353, 224] width 69 height 20
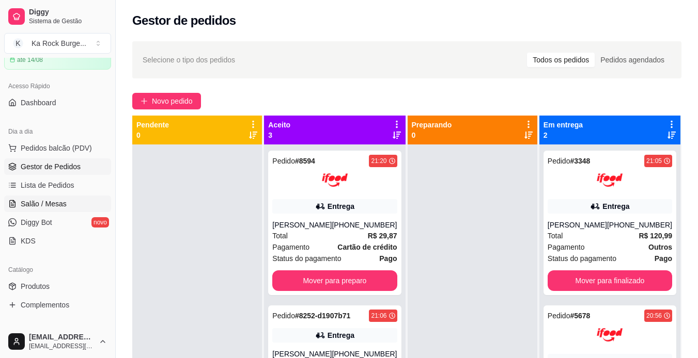
click at [55, 200] on span "Salão / Mesas" at bounding box center [44, 204] width 46 height 10
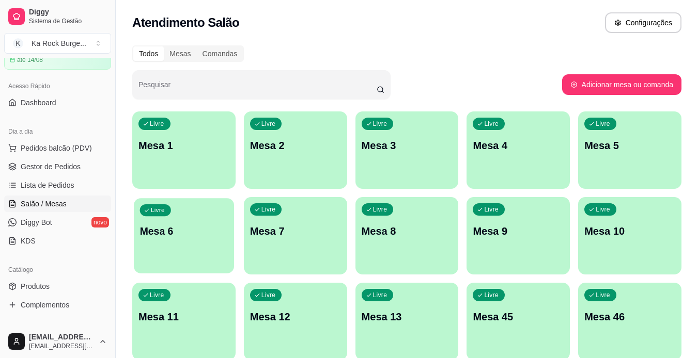
click at [178, 246] on div "Livre Mesa 6" at bounding box center [184, 229] width 100 height 63
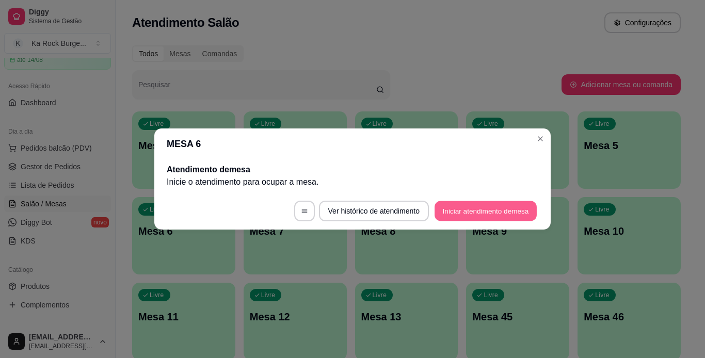
click at [483, 210] on button "Iniciar atendimento de mesa" at bounding box center [486, 211] width 102 height 20
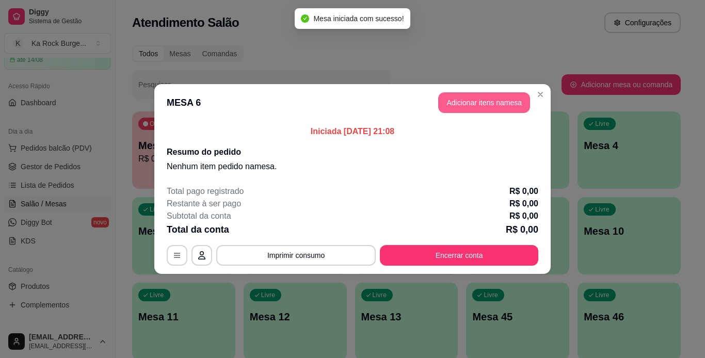
click at [469, 107] on button "Adicionar itens na mesa" at bounding box center [484, 102] width 92 height 21
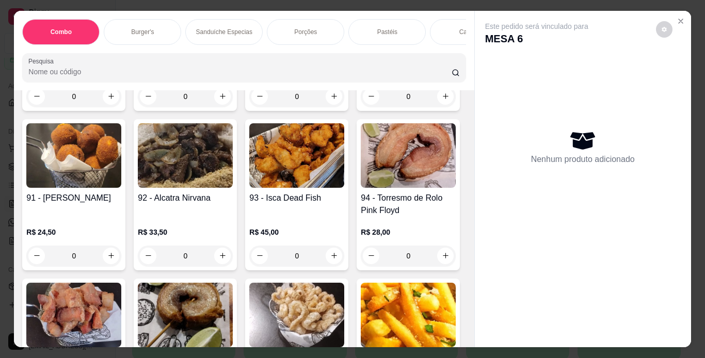
scroll to position [1756, 0]
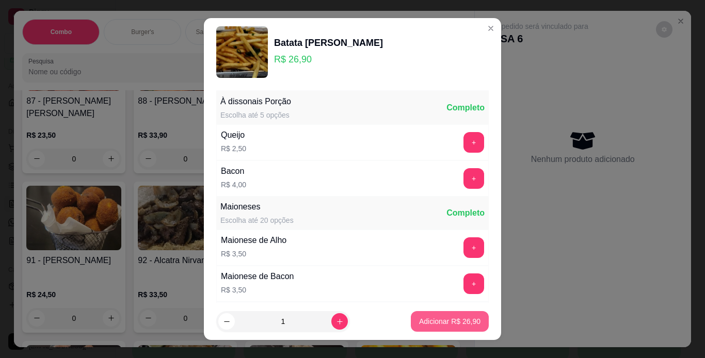
click at [449, 317] on p "Adicionar R$ 26,90" at bounding box center [449, 322] width 61 height 10
type input "1"
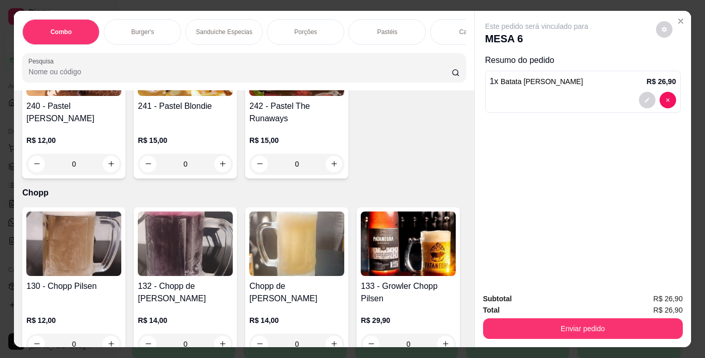
scroll to position [3201, 0]
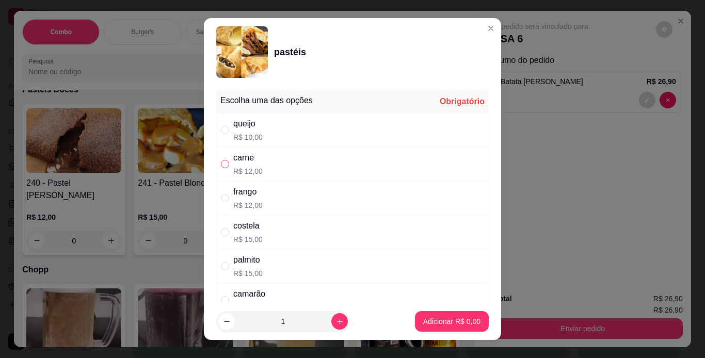
click at [221, 161] on input "" at bounding box center [225, 164] width 8 height 8
radio input "true"
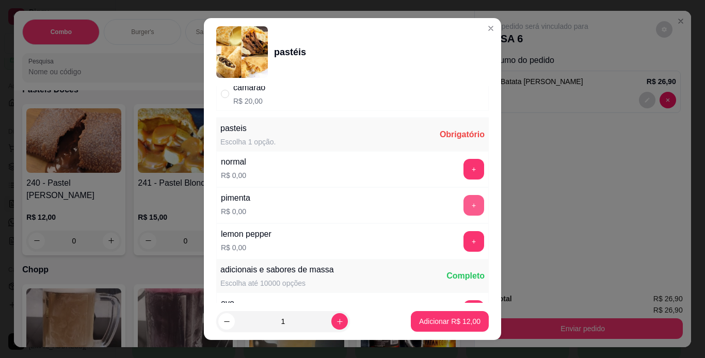
click at [464, 203] on button "+" at bounding box center [474, 205] width 21 height 21
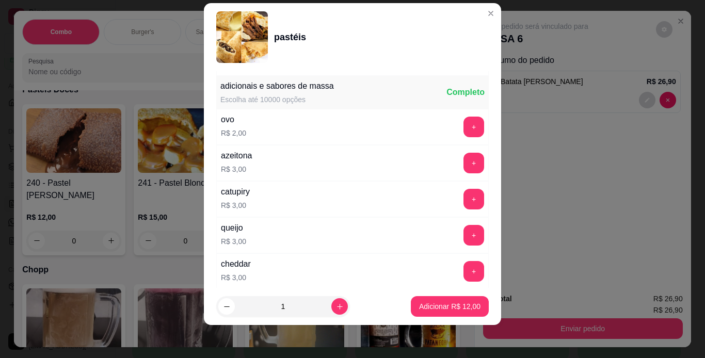
scroll to position [378, 0]
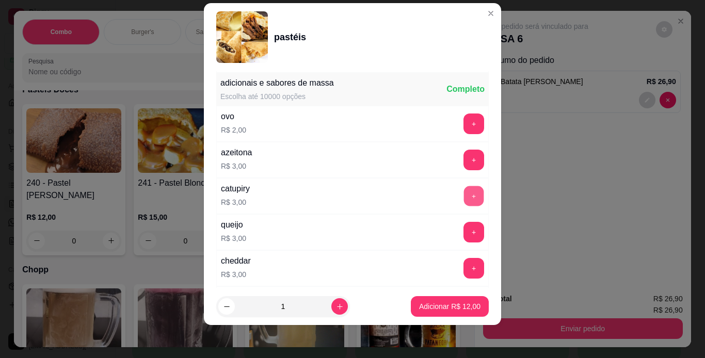
click at [464, 196] on button "+" at bounding box center [474, 196] width 20 height 20
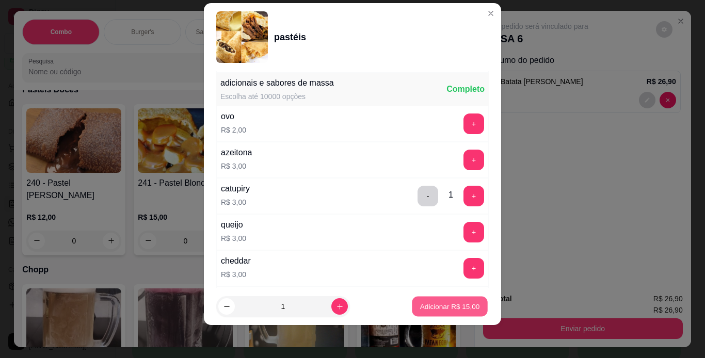
click at [438, 305] on p "Adicionar R$ 15,00" at bounding box center [450, 307] width 60 height 10
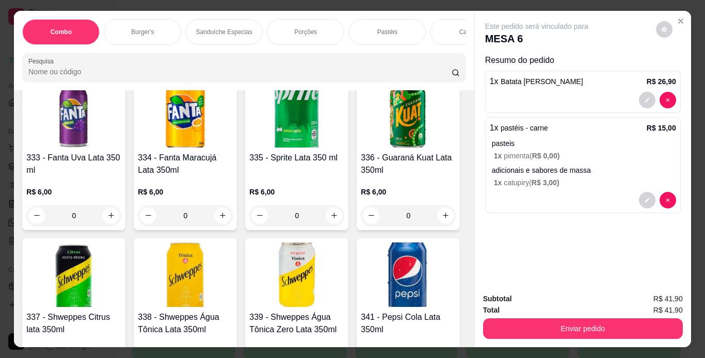
scroll to position [4131, 0]
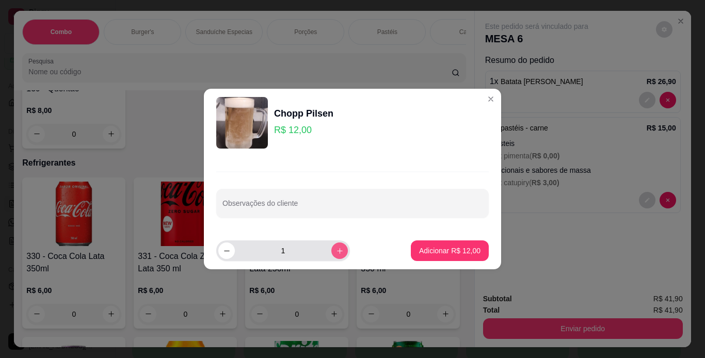
click at [336, 250] on icon "increase-product-quantity" at bounding box center [340, 251] width 8 height 8
type input "2"
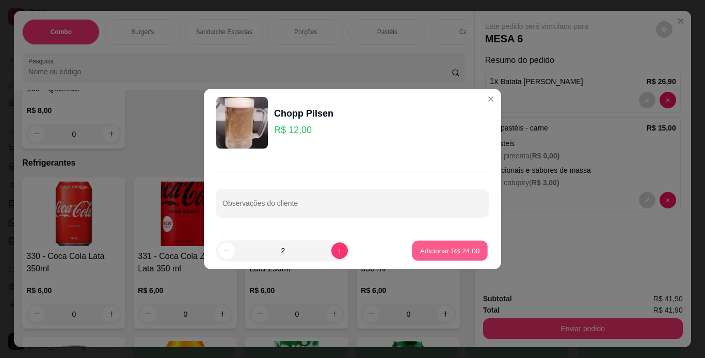
click at [431, 250] on p "Adicionar R$ 24,00" at bounding box center [450, 251] width 60 height 10
type input "2"
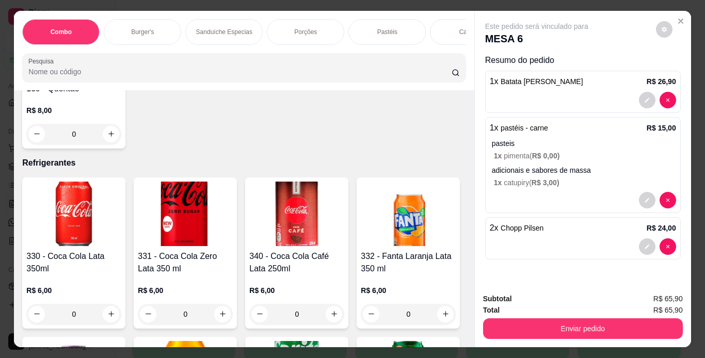
scroll to position [4131, 0]
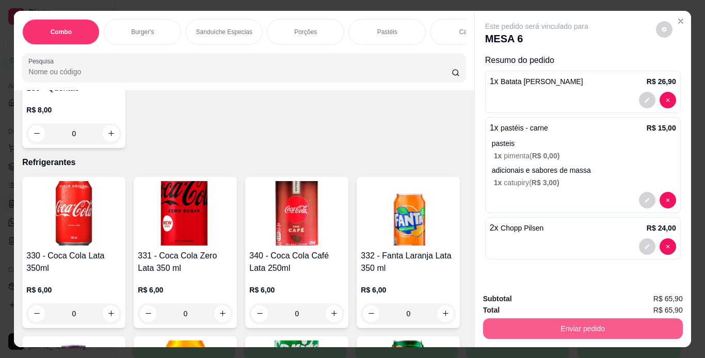
click at [516, 328] on button "Enviar pedido" at bounding box center [583, 329] width 200 height 21
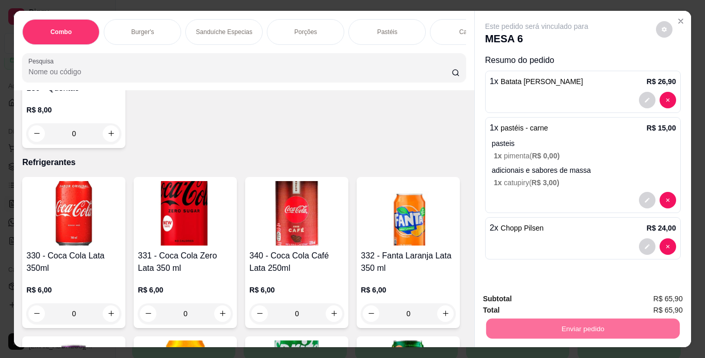
click at [529, 301] on button "Não registrar e enviar pedido" at bounding box center [548, 300] width 107 height 20
